Goal: Navigation & Orientation: Find specific page/section

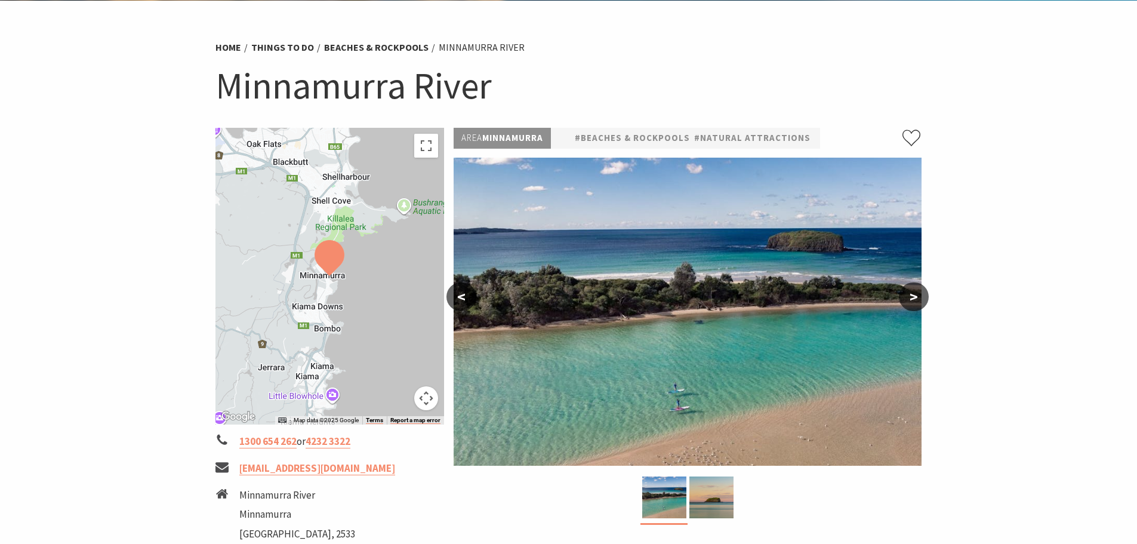
scroll to position [60, 0]
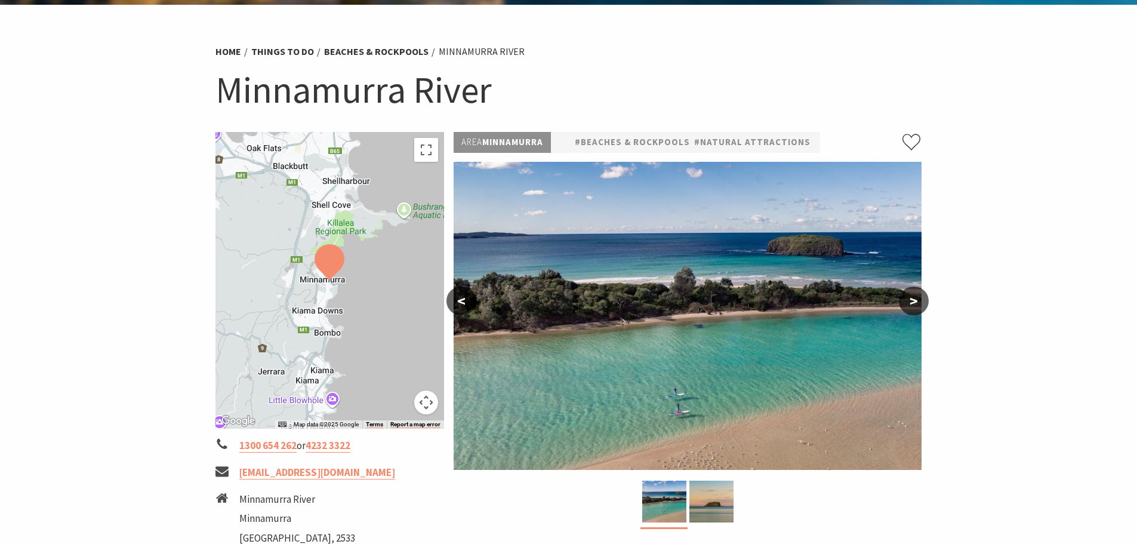
click at [914, 307] on button ">" at bounding box center [914, 300] width 30 height 29
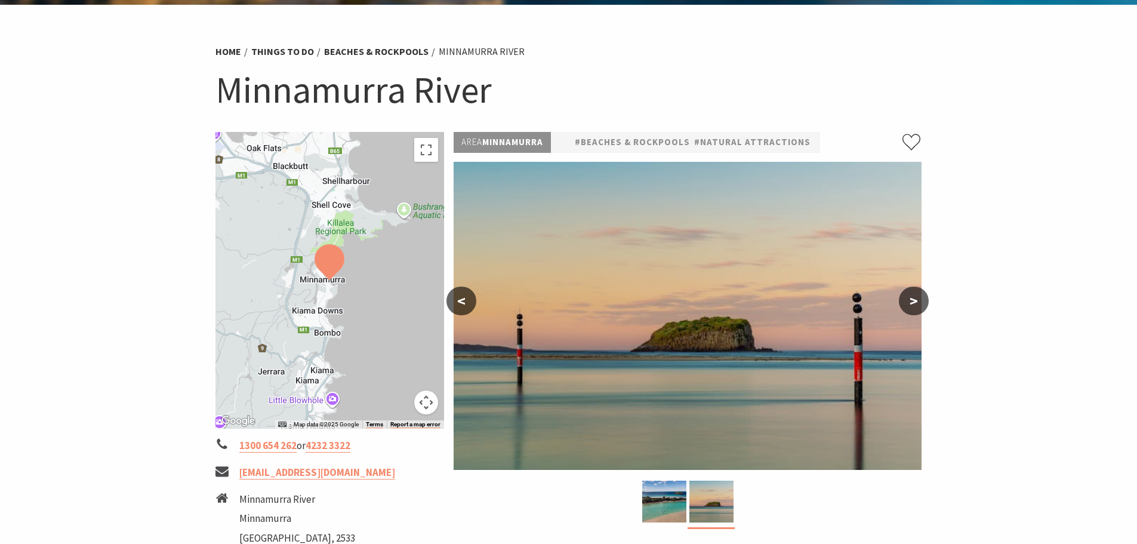
click at [914, 307] on button ">" at bounding box center [914, 300] width 30 height 29
click at [920, 301] on button ">" at bounding box center [914, 300] width 30 height 29
click at [917, 296] on button ">" at bounding box center [914, 300] width 30 height 29
click at [455, 301] on button "<" at bounding box center [461, 300] width 30 height 29
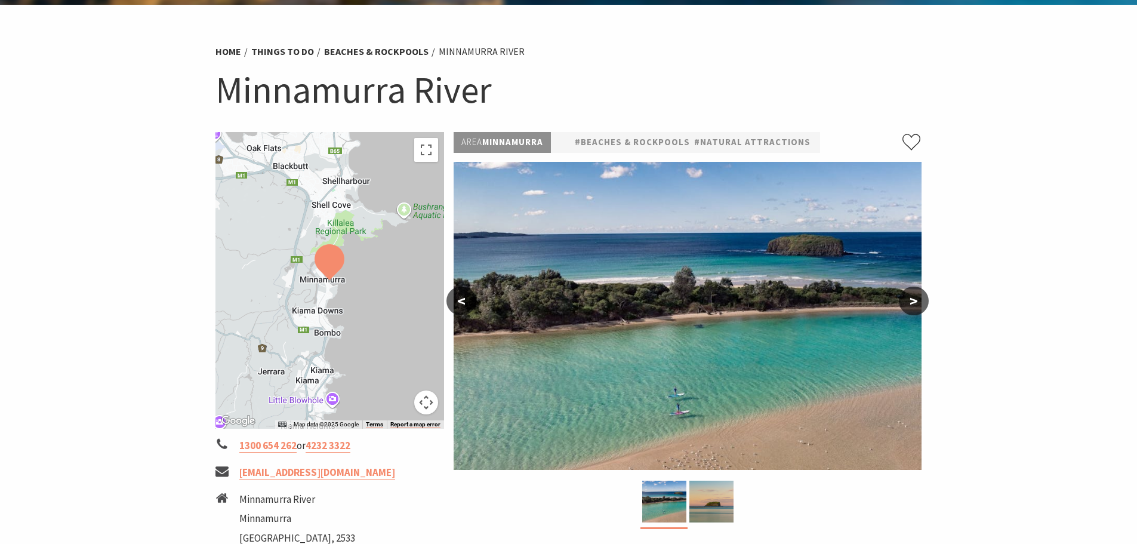
click at [455, 301] on button "<" at bounding box center [461, 300] width 30 height 29
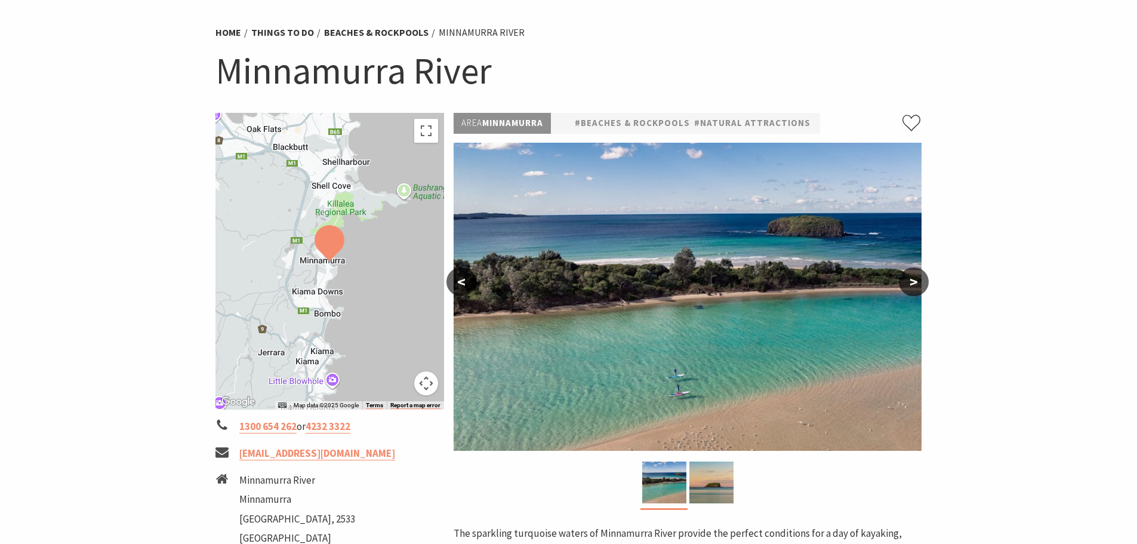
scroll to position [35, 0]
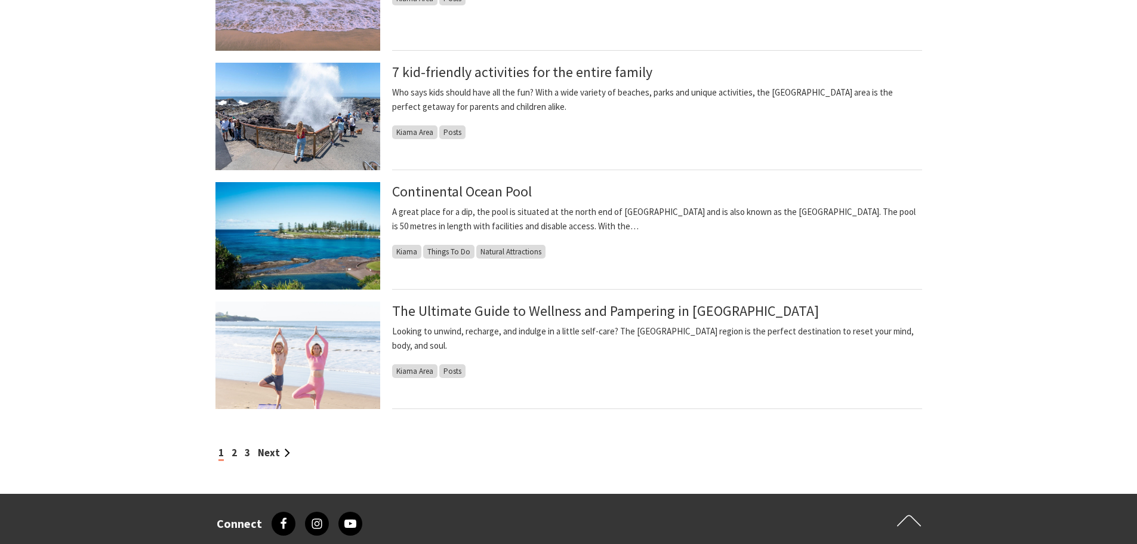
scroll to position [955, 0]
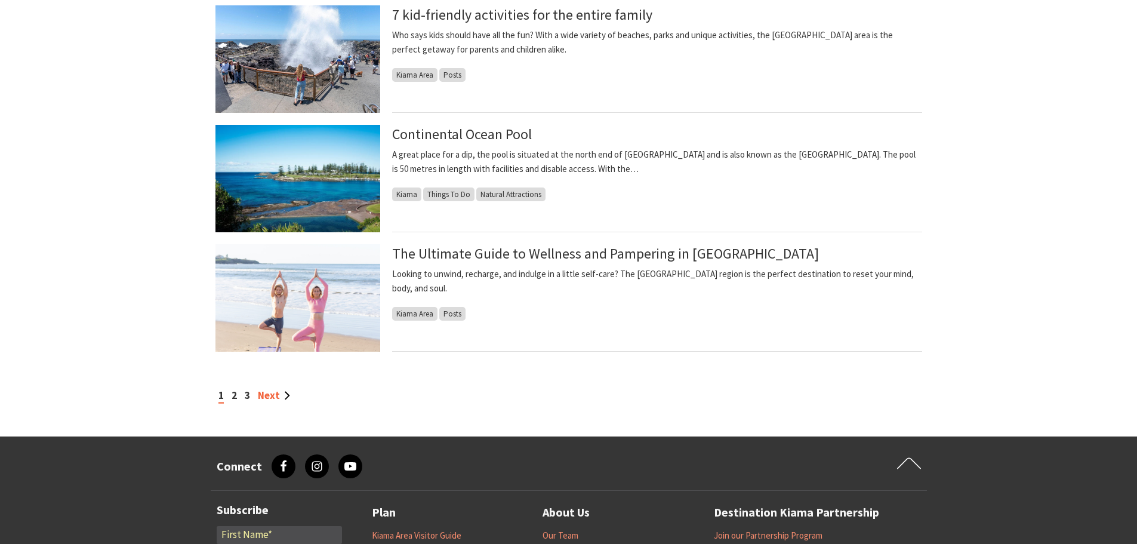
click at [281, 392] on link "Next" at bounding box center [274, 395] width 32 height 13
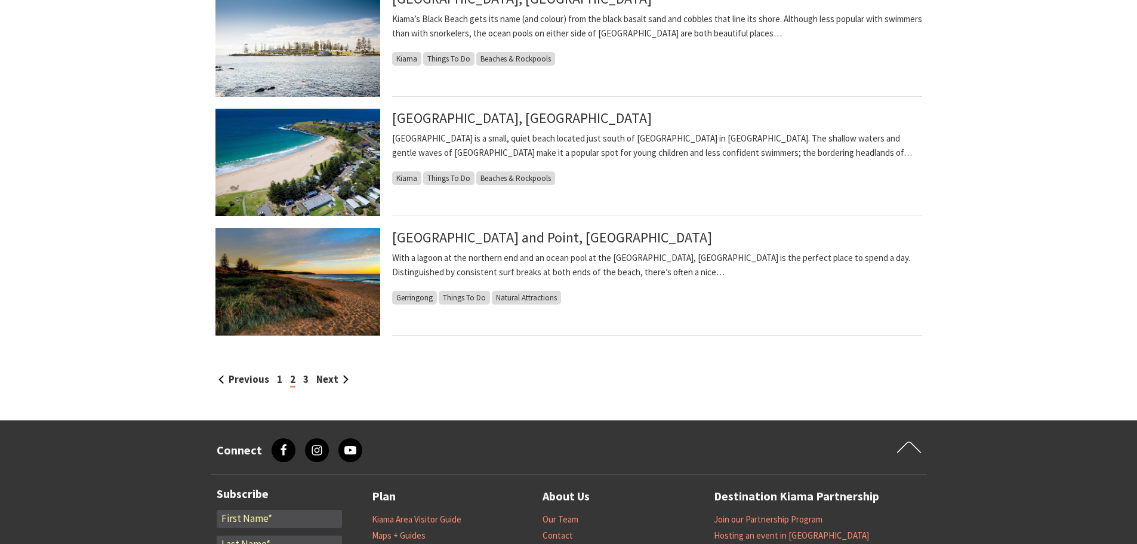
scroll to position [1074, 0]
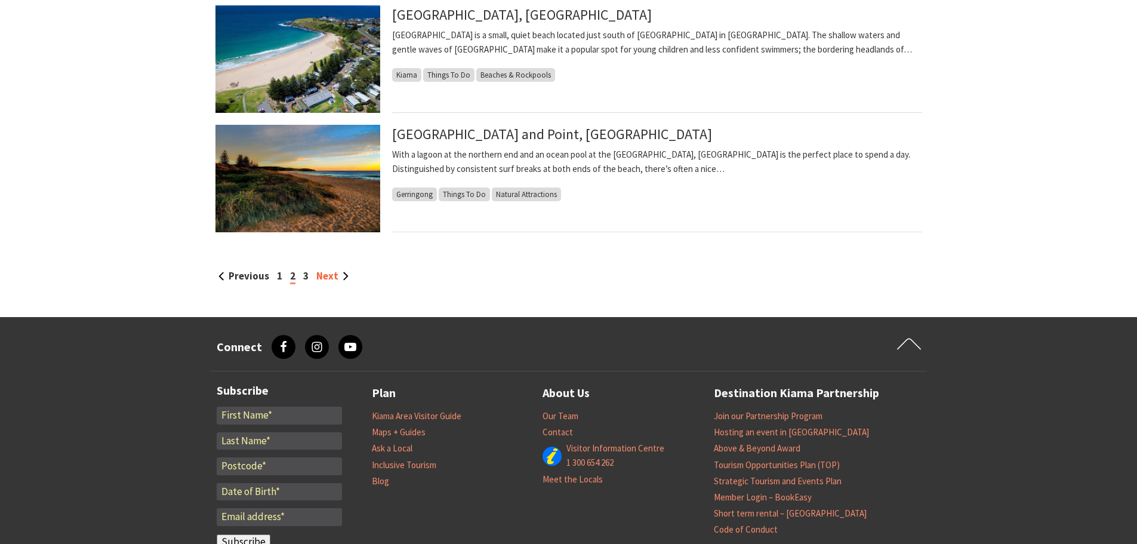
click at [336, 272] on link "Next" at bounding box center [332, 275] width 32 height 13
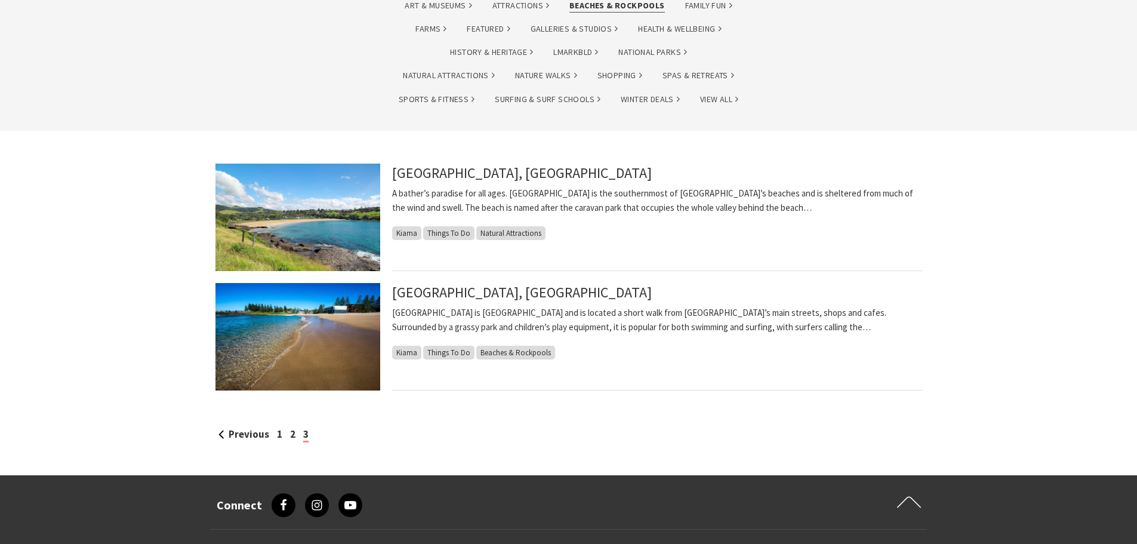
scroll to position [179, 0]
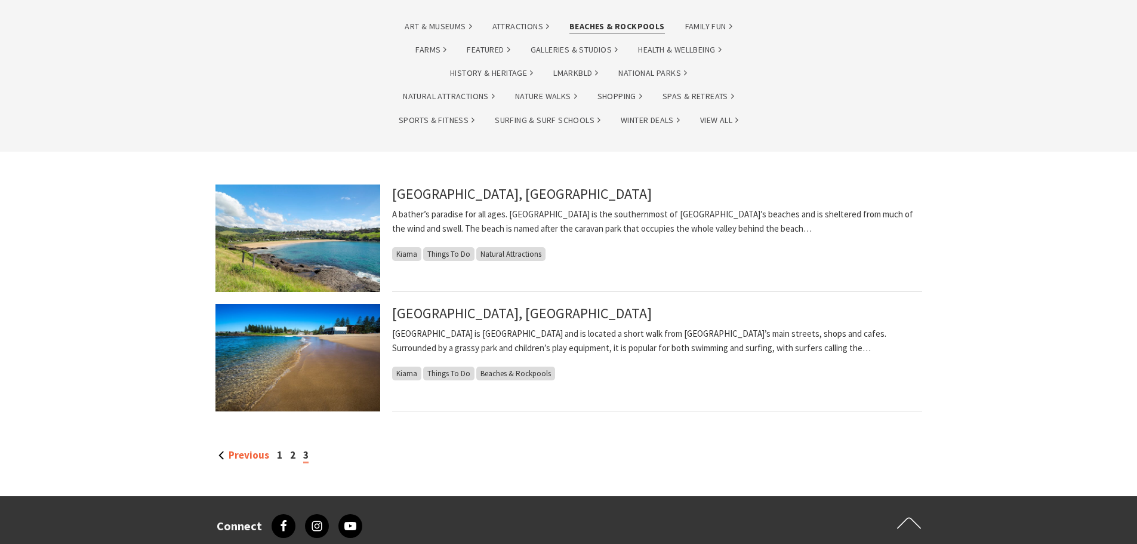
click at [242, 450] on link "Previous" at bounding box center [243, 454] width 51 height 13
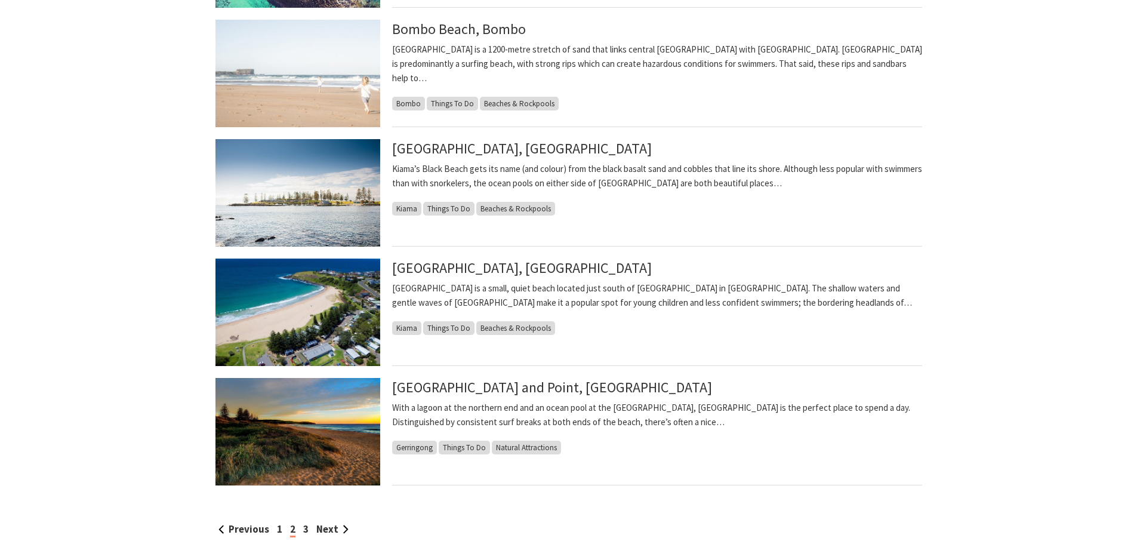
scroll to position [1015, 0]
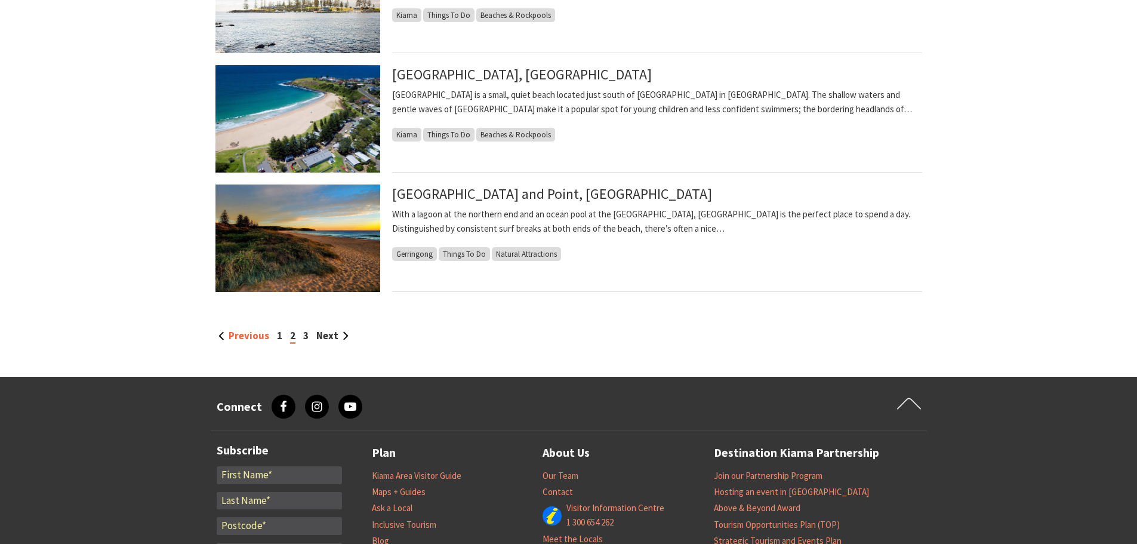
click at [248, 335] on link "Previous" at bounding box center [243, 335] width 51 height 13
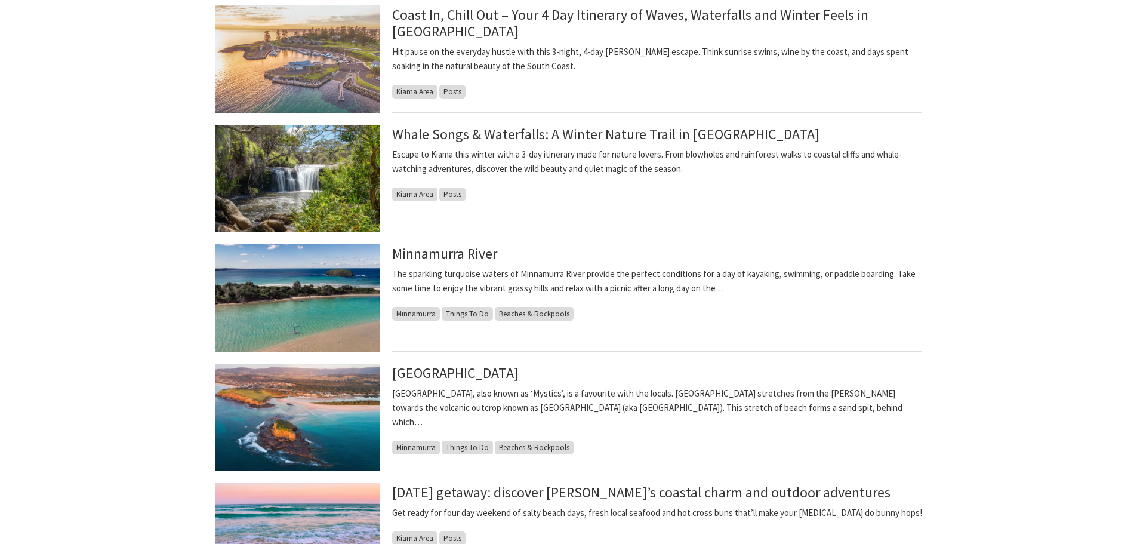
scroll to position [418, 0]
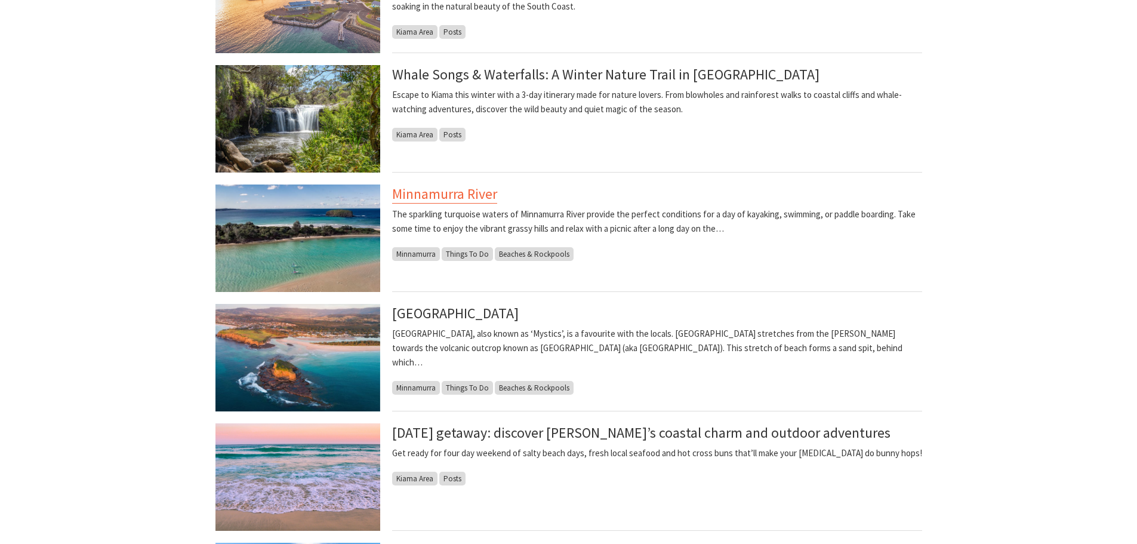
click at [434, 200] on link "Minnamurra River" at bounding box center [444, 193] width 105 height 19
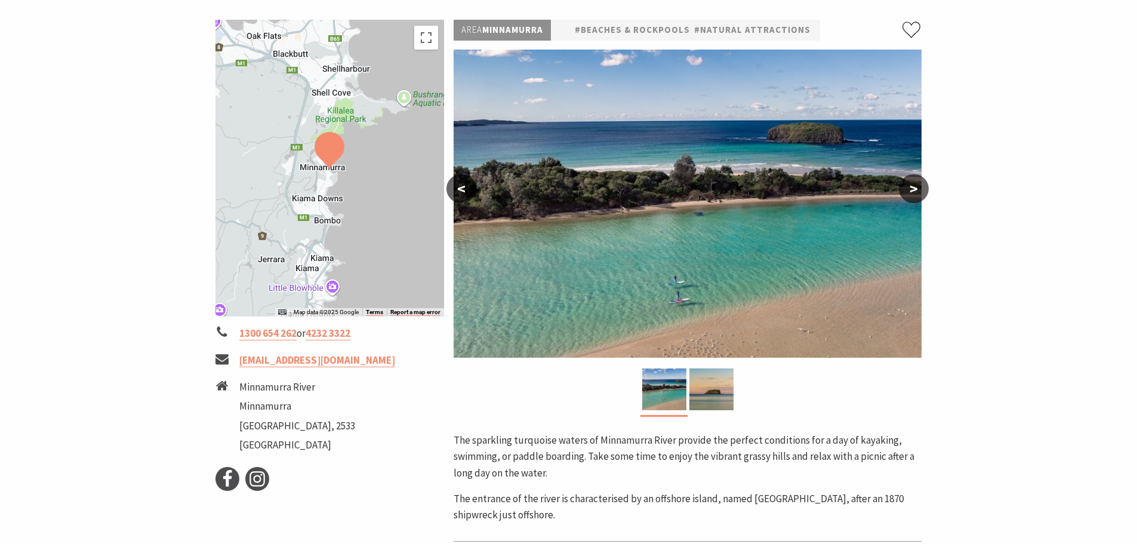
scroll to position [179, 0]
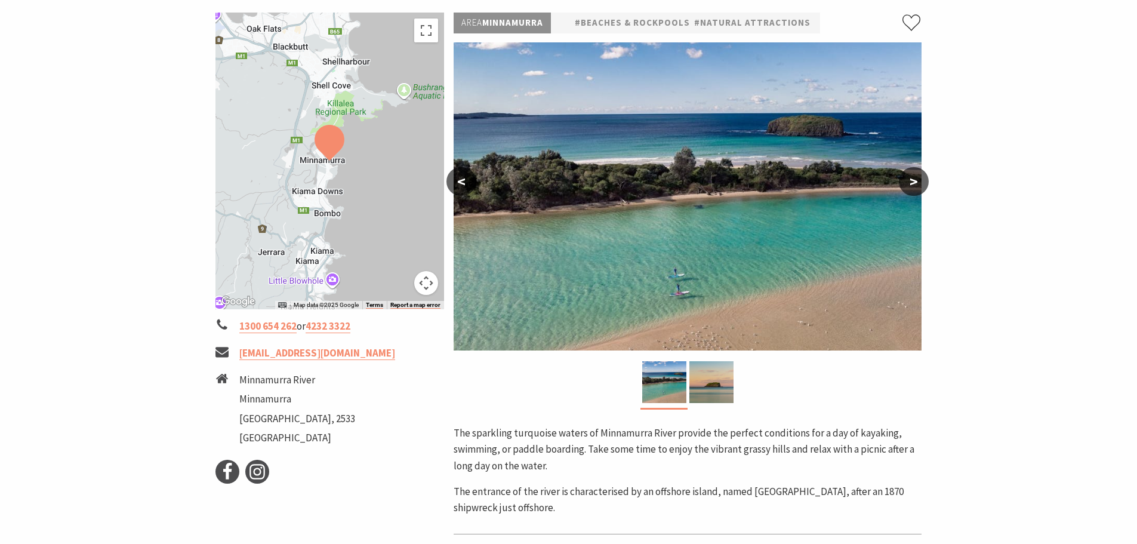
click at [997, 217] on section "Home Things To Do Beaches & Rockpools Minnamurra River Minnamurra River ← Move …" at bounding box center [568, 306] width 1137 height 843
